Goal: Task Accomplishment & Management: Use online tool/utility

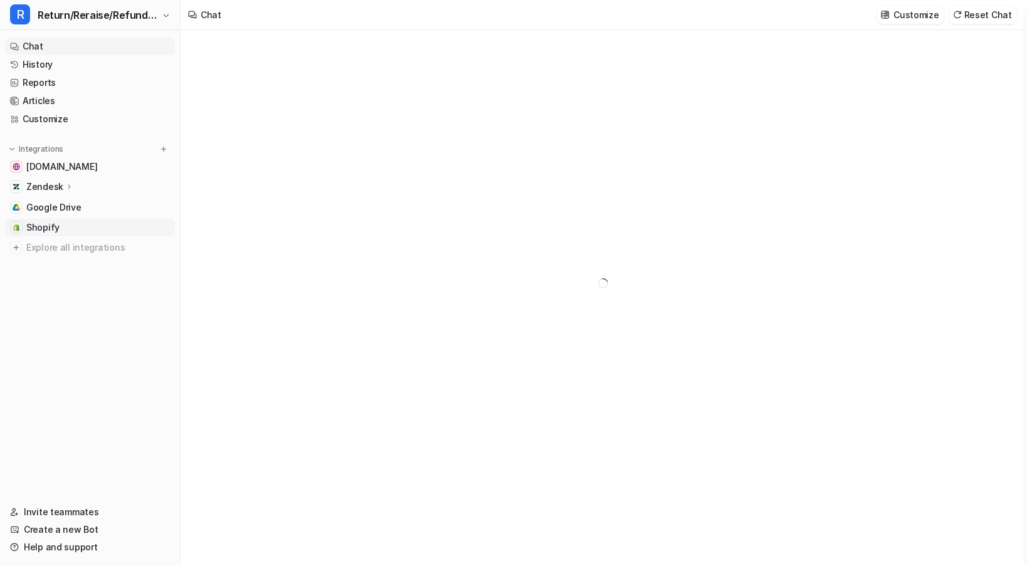
click at [56, 228] on span "Shopify" at bounding box center [42, 227] width 33 height 13
type textarea "**********"
click at [56, 231] on span "Shopify" at bounding box center [42, 227] width 33 height 13
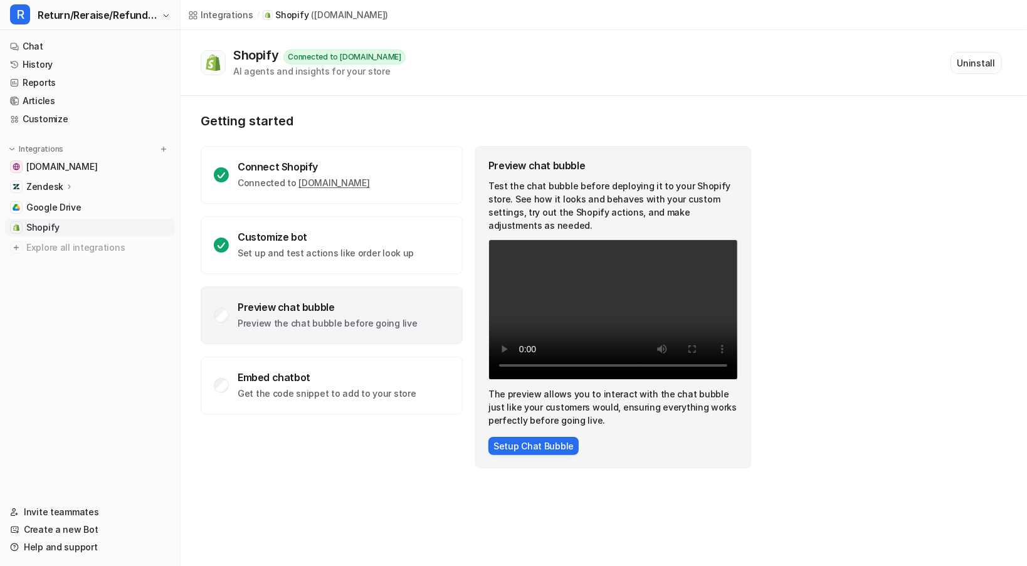
click at [41, 226] on span "Shopify" at bounding box center [42, 227] width 33 height 13
click at [46, 226] on span "Shopify" at bounding box center [42, 227] width 33 height 13
click at [89, 248] on span "Explore all integrations" at bounding box center [98, 248] width 144 height 20
click at [90, 246] on span "Explore all integrations" at bounding box center [98, 248] width 144 height 20
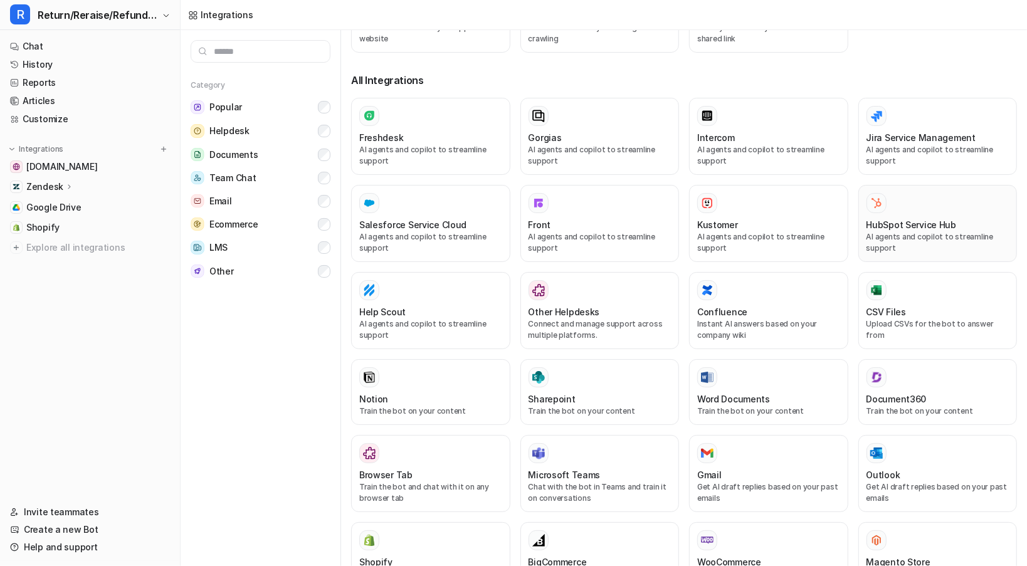
scroll to position [439, 0]
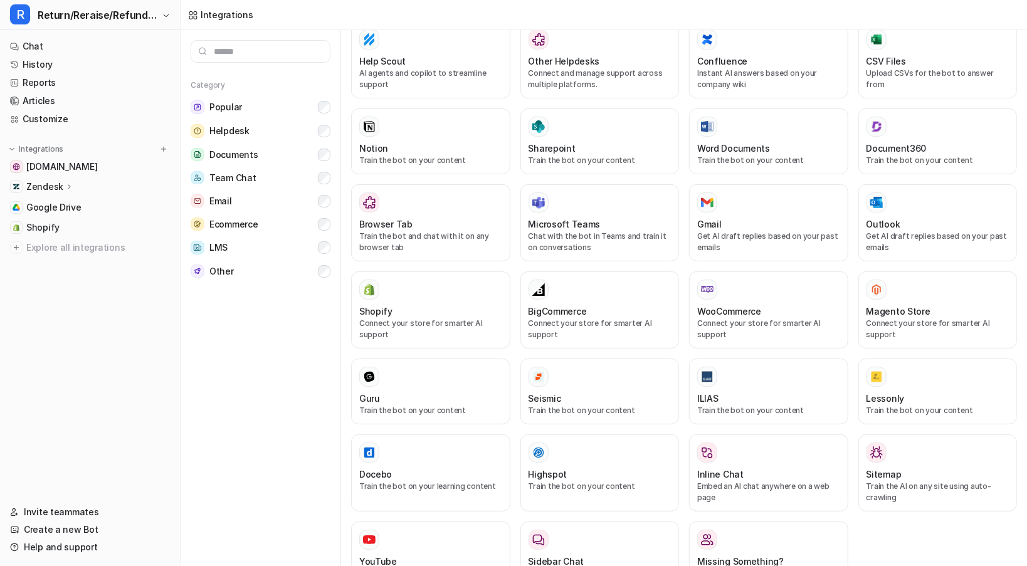
drag, startPoint x: 55, startPoint y: 397, endPoint x: 109, endPoint y: 398, distance: 53.9
click at [56, 396] on nav "Chat History Reports Articles Customize Integrations [DOMAIN_NAME] Zendesk Over…" at bounding box center [90, 263] width 180 height 461
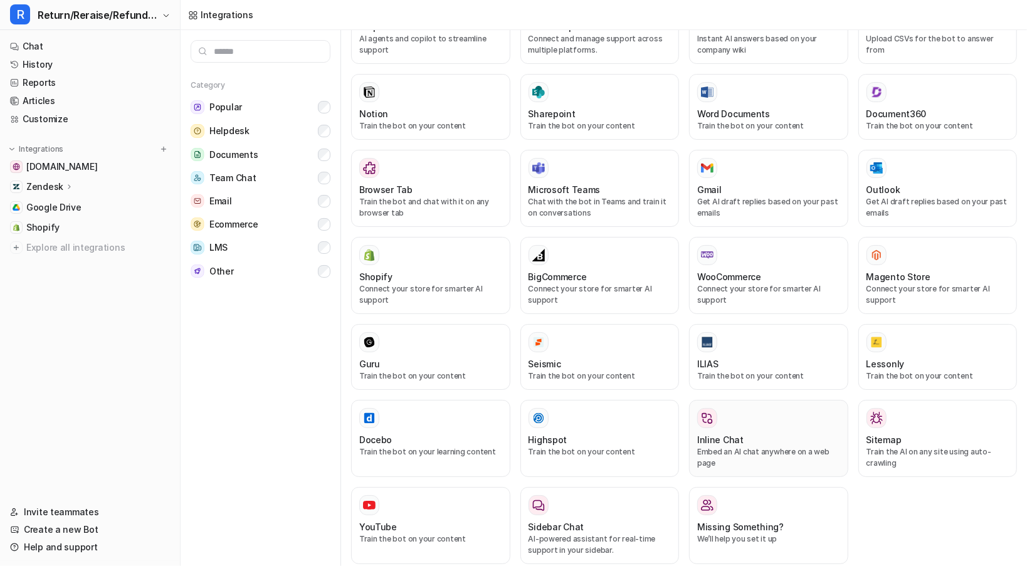
scroll to position [474, 0]
